Goal: Information Seeking & Learning: Learn about a topic

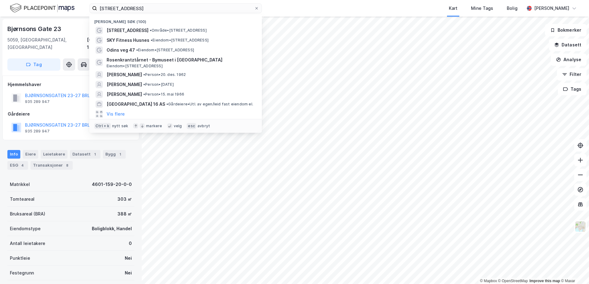
click at [120, 9] on input "[STREET_ADDRESS]" at bounding box center [175, 8] width 157 height 9
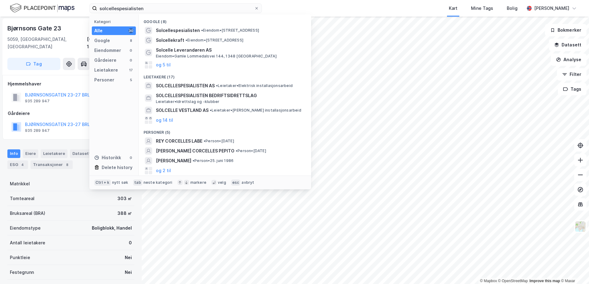
type input "solcellespesialisten"
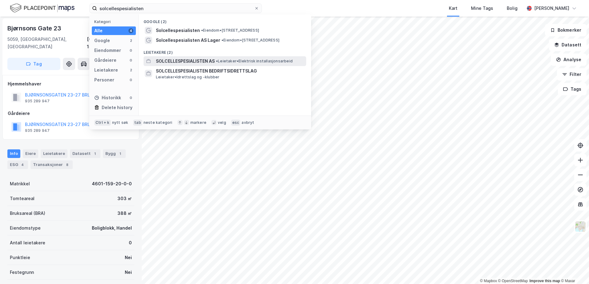
click at [175, 63] on span "SOLCELLESPESIALISTEN AS" at bounding box center [185, 61] width 59 height 7
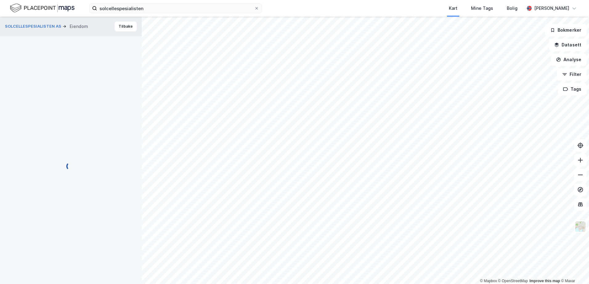
scroll to position [1, 0]
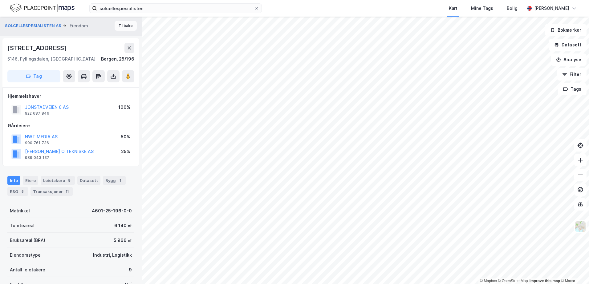
click at [124, 26] on button "Tilbake" at bounding box center [126, 26] width 22 height 10
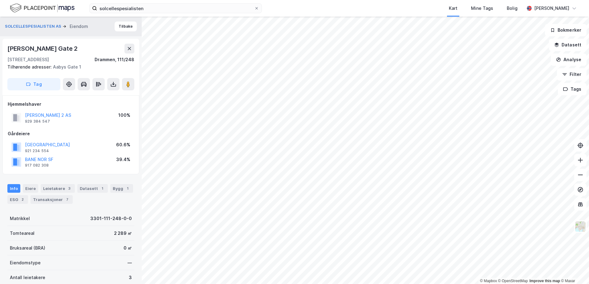
scroll to position [1, 0]
click at [127, 30] on button "Tilbake" at bounding box center [126, 26] width 22 height 10
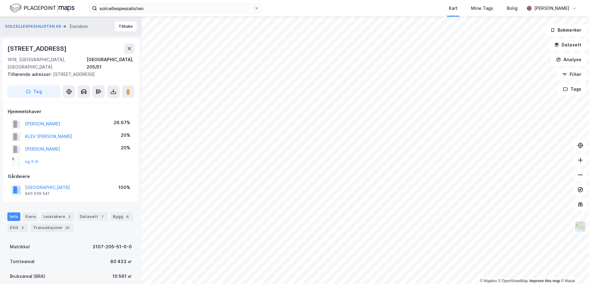
scroll to position [1, 0]
click at [124, 27] on button "Tilbake" at bounding box center [126, 26] width 22 height 10
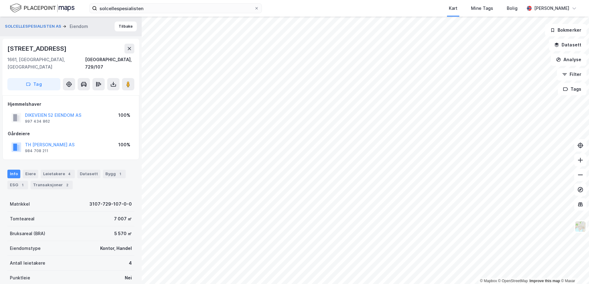
scroll to position [1, 0]
click at [0, 0] on button "TH [PERSON_NAME] AS" at bounding box center [0, 0] width 0 height 0
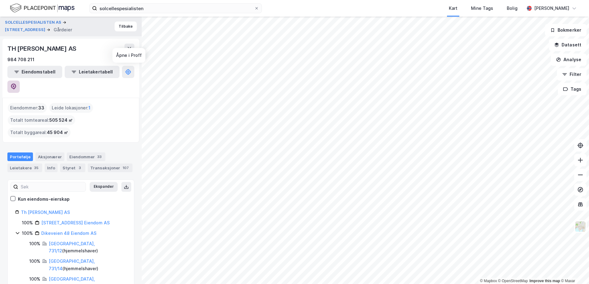
click at [16, 84] on icon at bounding box center [13, 87] width 5 height 6
click at [126, 28] on button "Tilbake" at bounding box center [126, 27] width 22 height 10
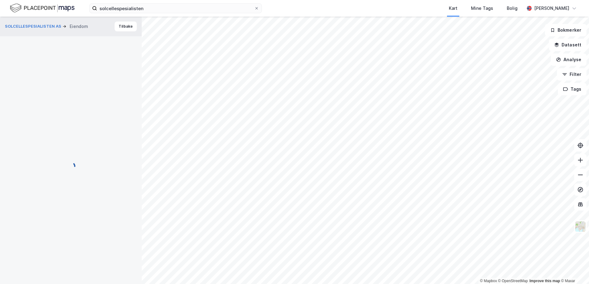
scroll to position [1, 0]
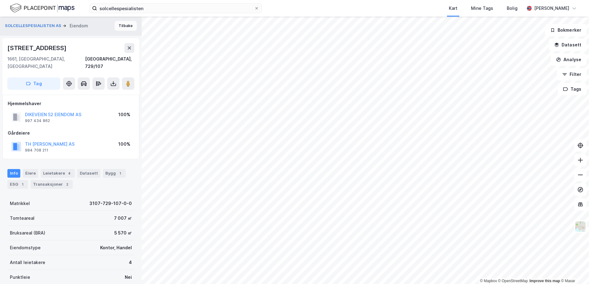
click at [126, 27] on button "Tilbake" at bounding box center [126, 26] width 22 height 10
